Goal: Transaction & Acquisition: Purchase product/service

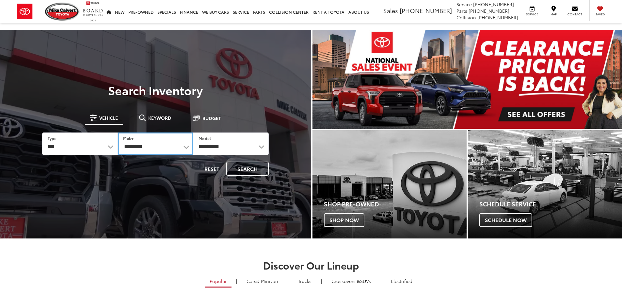
click at [177, 145] on select "**********" at bounding box center [155, 143] width 75 height 23
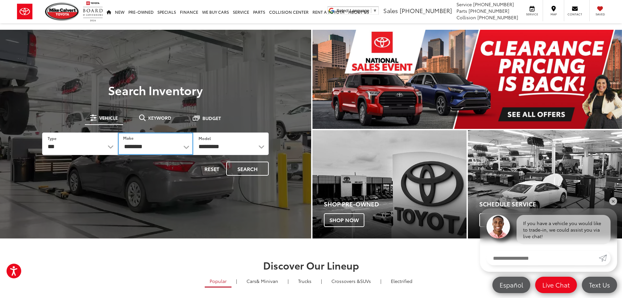
click at [163, 146] on select "**********" at bounding box center [155, 143] width 75 height 23
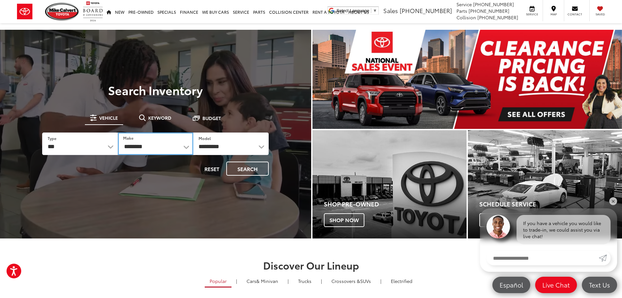
click at [162, 141] on select "**********" at bounding box center [155, 143] width 75 height 23
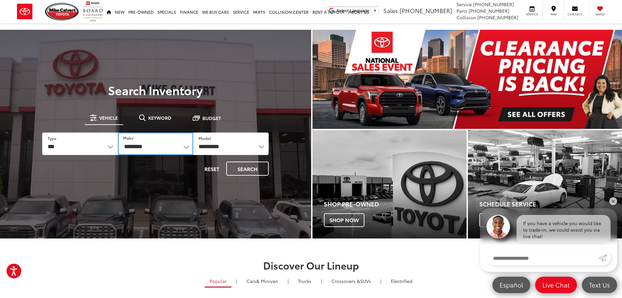
select select "******"
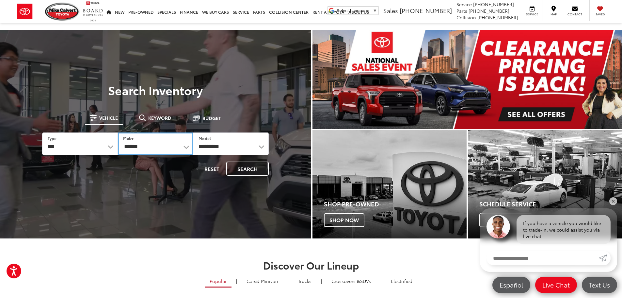
click at [118, 132] on select "**********" at bounding box center [155, 143] width 75 height 23
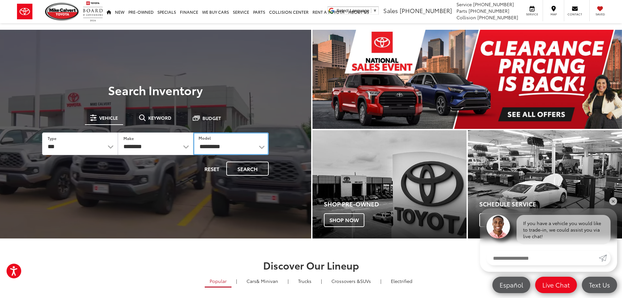
click at [217, 146] on select "**********" at bounding box center [230, 143] width 75 height 23
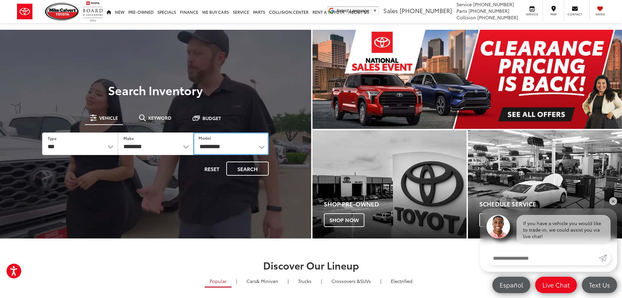
select select "**********"
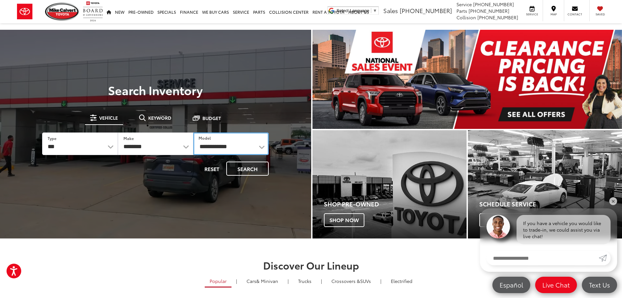
click at [193, 132] on select "**********" at bounding box center [230, 143] width 75 height 23
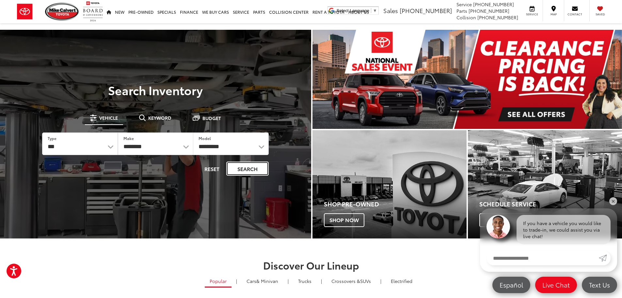
click at [229, 168] on button "Search" at bounding box center [247, 168] width 42 height 14
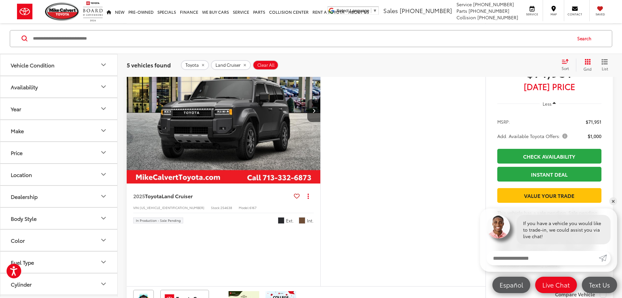
scroll to position [359, 0]
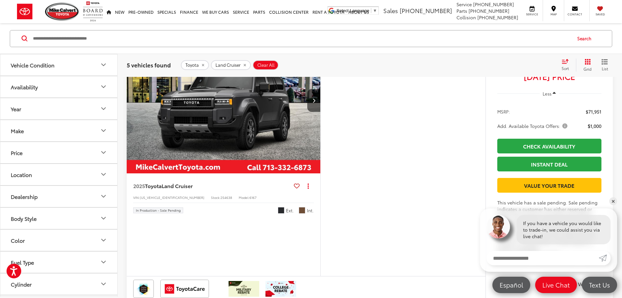
click at [0, 0] on button "More..." at bounding box center [0, 0] width 0 height 0
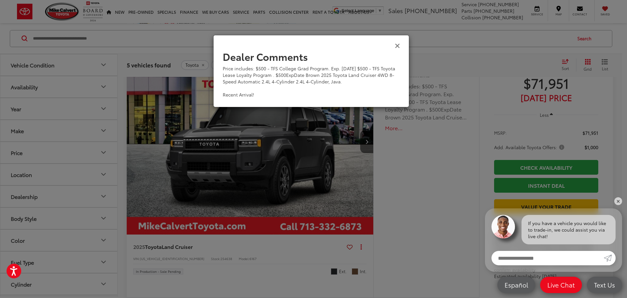
click at [397, 44] on icon "Close" at bounding box center [397, 45] width 5 height 7
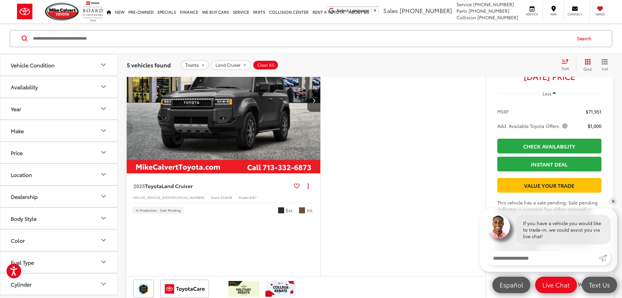
scroll to position [392, 0]
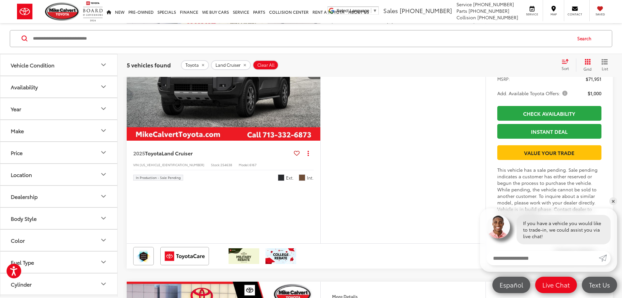
click at [316, 70] on icon "Next image" at bounding box center [314, 67] width 3 height 5
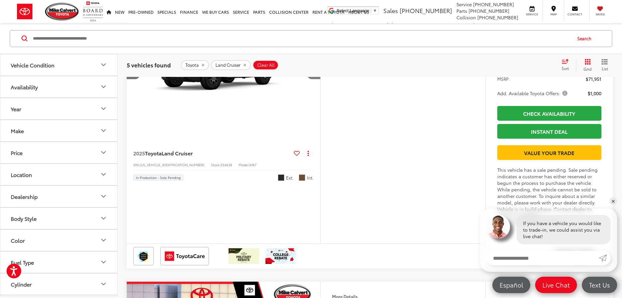
click at [316, 70] on icon "Next image" at bounding box center [314, 67] width 3 height 5
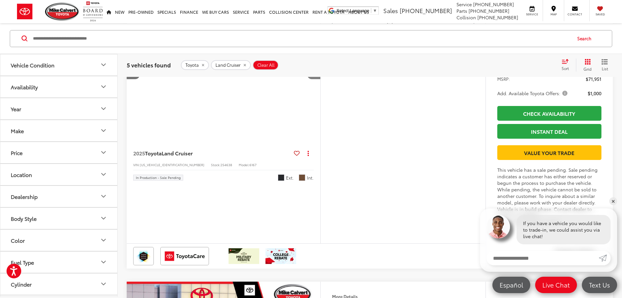
scroll to position [0, 991]
click at [244, 63] on icon "remove Land%20Cruiser" at bounding box center [245, 65] width 4 height 4
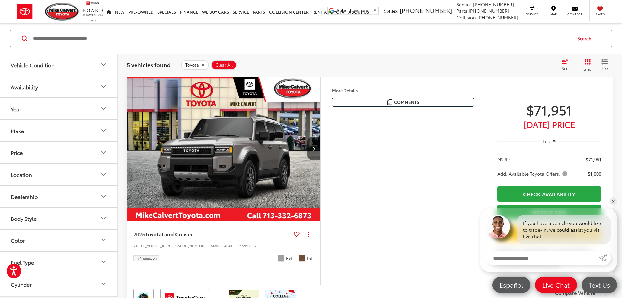
scroll to position [62, 0]
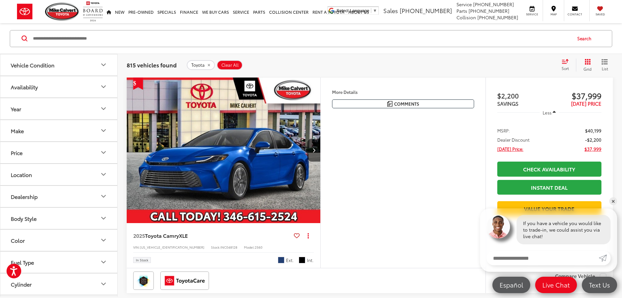
click at [105, 61] on icon "Vehicle Condition" at bounding box center [104, 65] width 8 height 8
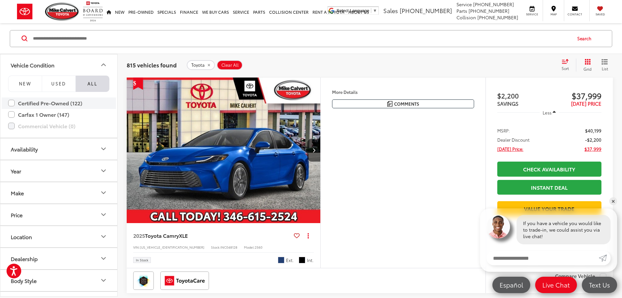
click at [13, 103] on label "Certified Pre-Owned (122)" at bounding box center [58, 102] width 101 height 11
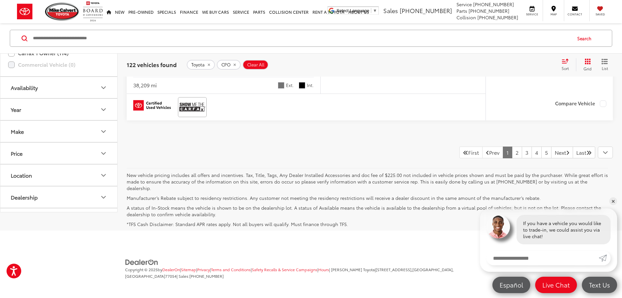
scroll to position [3188, 0]
click at [512, 158] on link "2" at bounding box center [517, 152] width 10 height 12
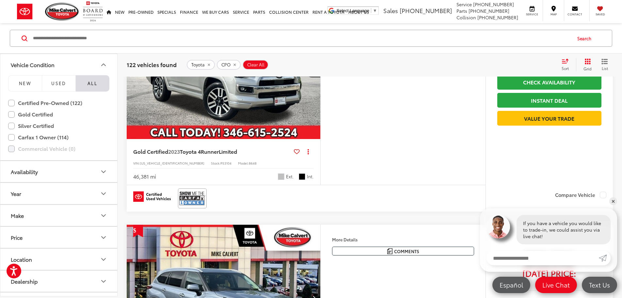
scroll to position [555, 0]
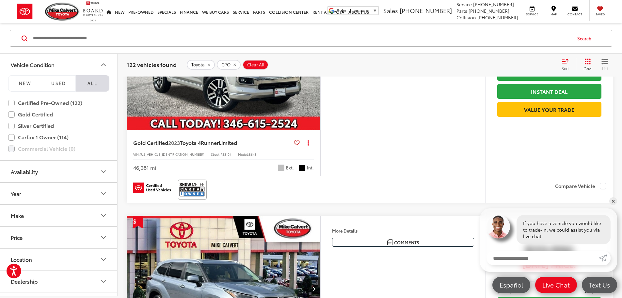
click at [321, 130] on img "2023 Toyota 4Runner Limited 0" at bounding box center [223, 57] width 195 height 146
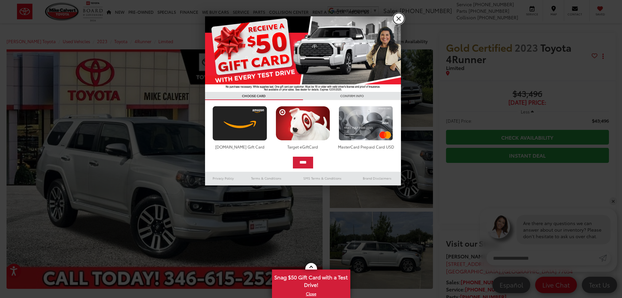
click at [402, 17] on link "X" at bounding box center [398, 18] width 11 height 11
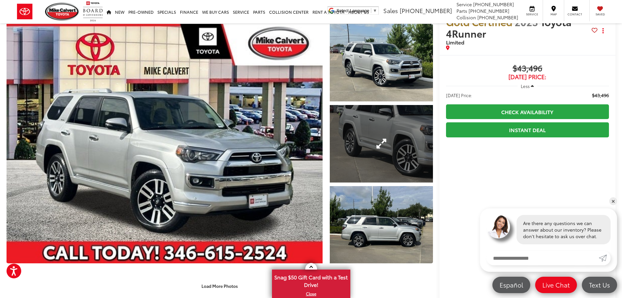
scroll to position [65, 0]
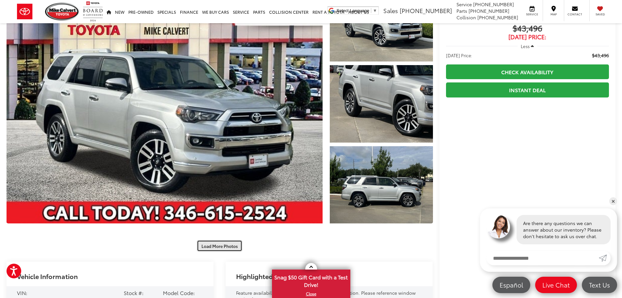
click at [226, 244] on button "Load More Photos" at bounding box center [219, 245] width 45 height 11
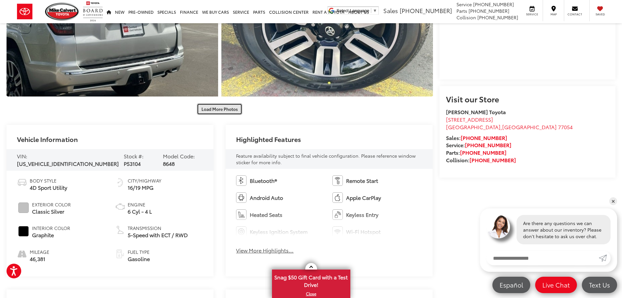
scroll to position [555, 0]
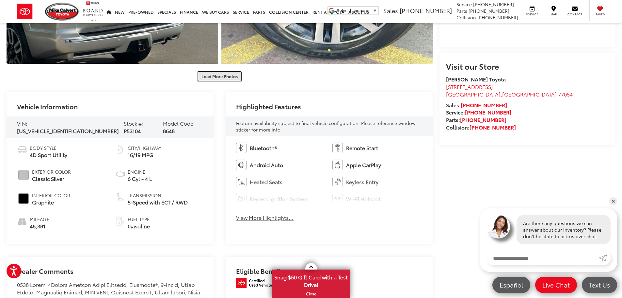
click at [219, 76] on button "Load More Photos" at bounding box center [219, 76] width 45 height 11
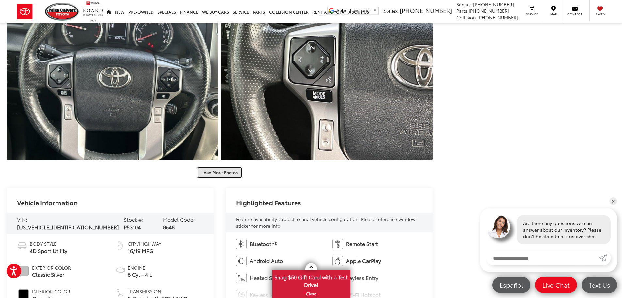
scroll to position [784, 0]
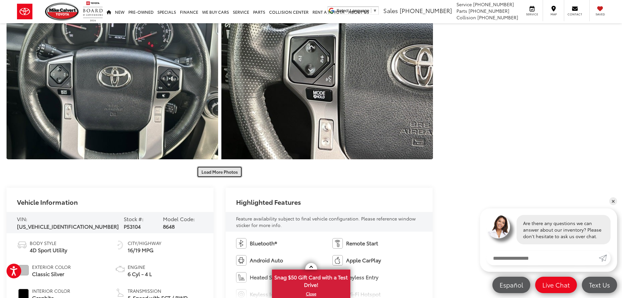
click at [227, 170] on button "Load More Photos" at bounding box center [219, 171] width 45 height 11
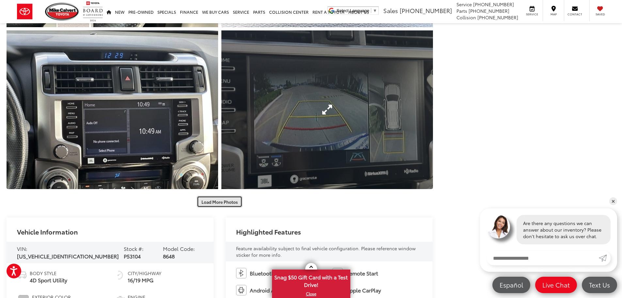
scroll to position [1110, 0]
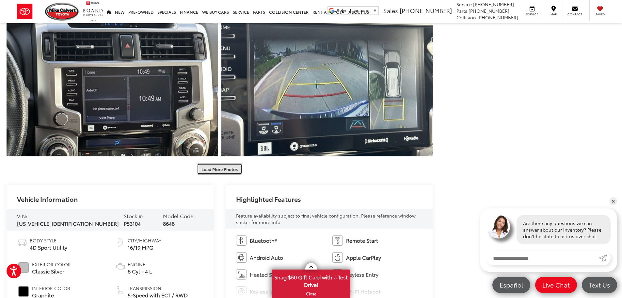
click at [231, 164] on button "Load More Photos" at bounding box center [219, 168] width 45 height 11
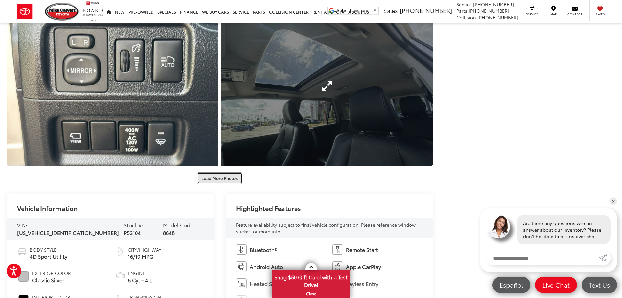
scroll to position [1437, 0]
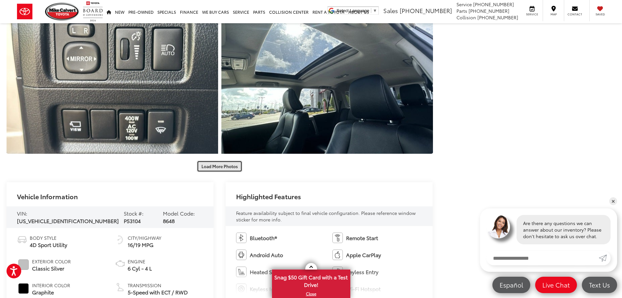
click at [226, 165] on button "Load More Photos" at bounding box center [219, 165] width 45 height 11
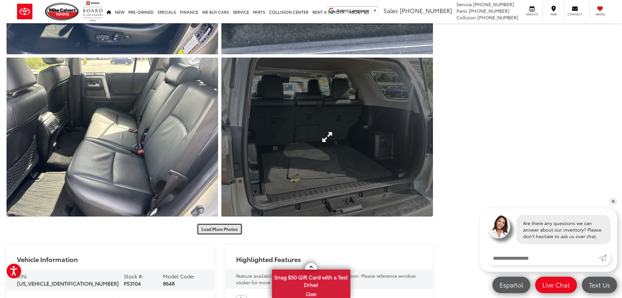
scroll to position [1731, 0]
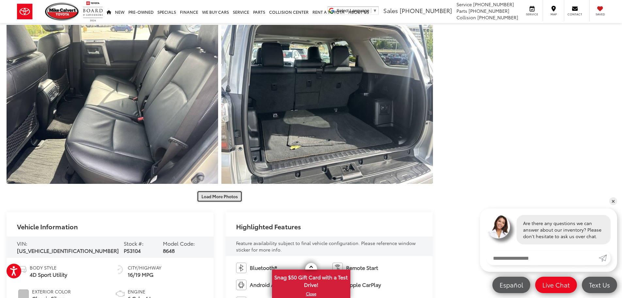
click at [230, 192] on button "Load More Photos" at bounding box center [219, 195] width 45 height 11
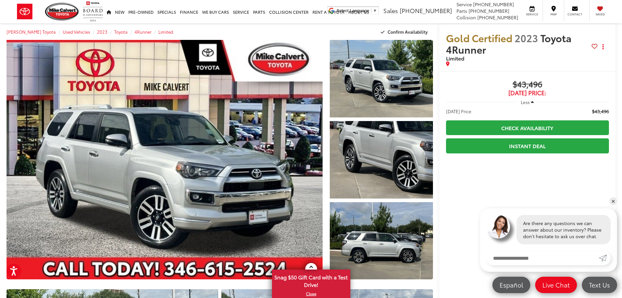
scroll to position [0, 0]
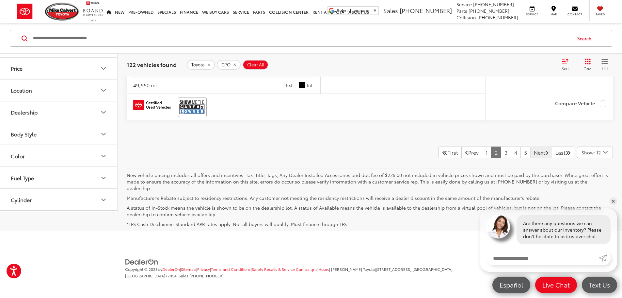
scroll to position [3188, 0]
click at [501, 158] on link "3" at bounding box center [506, 152] width 10 height 12
click at [511, 157] on link "4" at bounding box center [516, 152] width 10 height 12
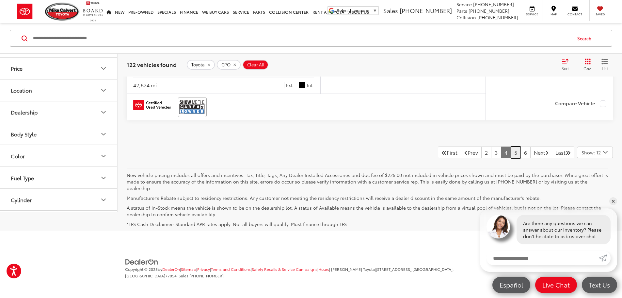
click at [512, 158] on link "5" at bounding box center [516, 152] width 10 height 12
click at [511, 158] on link "6" at bounding box center [516, 152] width 10 height 12
click at [521, 156] on link "8" at bounding box center [526, 152] width 10 height 12
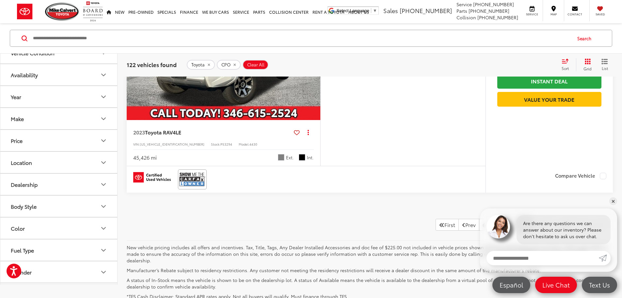
scroll to position [2646, 0]
click at [207, 66] on icon "remove Toyota" at bounding box center [209, 65] width 4 height 4
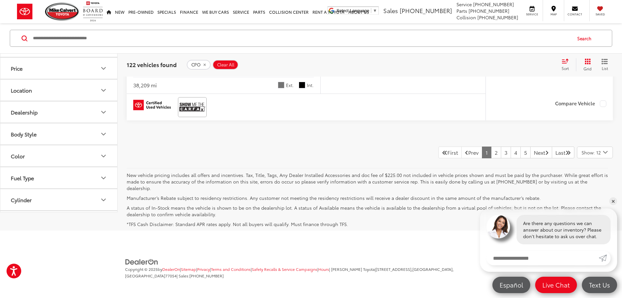
scroll to position [2939, 0]
